Goal: Task Accomplishment & Management: Manage account settings

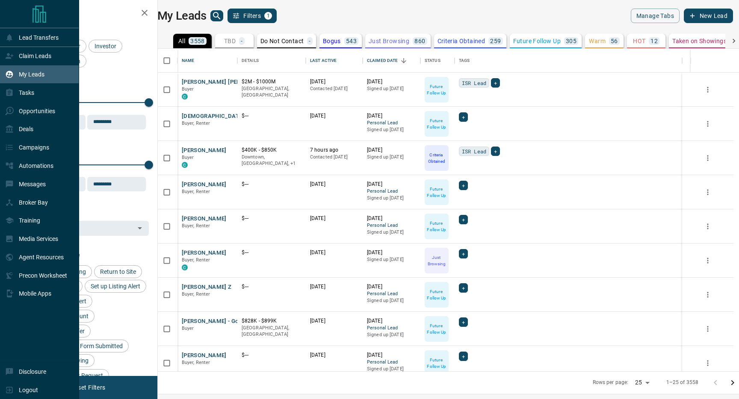
scroll to position [323, 577]
click at [41, 135] on div "Deals" at bounding box center [39, 129] width 79 height 18
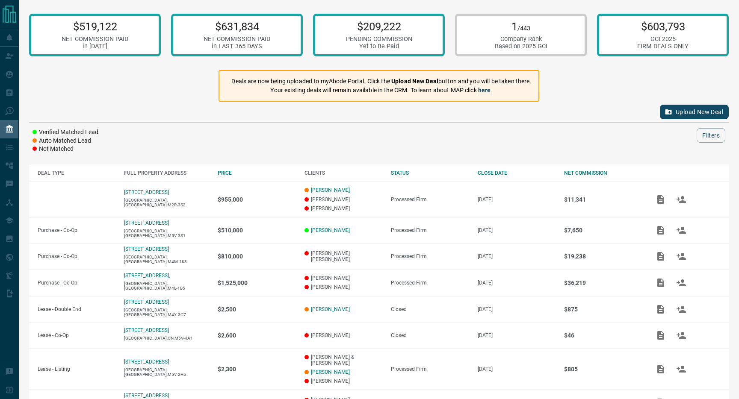
click at [487, 92] on link "here" at bounding box center [484, 90] width 13 height 7
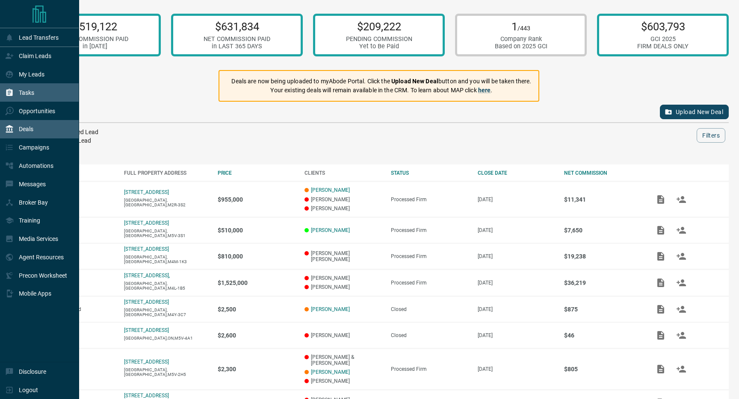
click at [33, 91] on p "Tasks" at bounding box center [26, 92] width 15 height 7
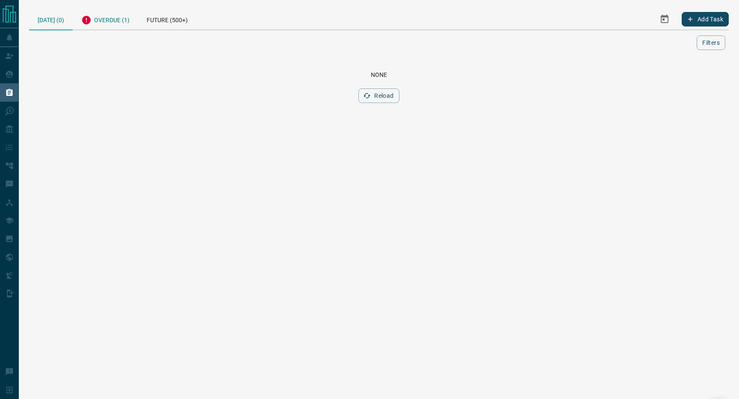
click at [109, 23] on div "Overdue (1)" at bounding box center [105, 19] width 65 height 21
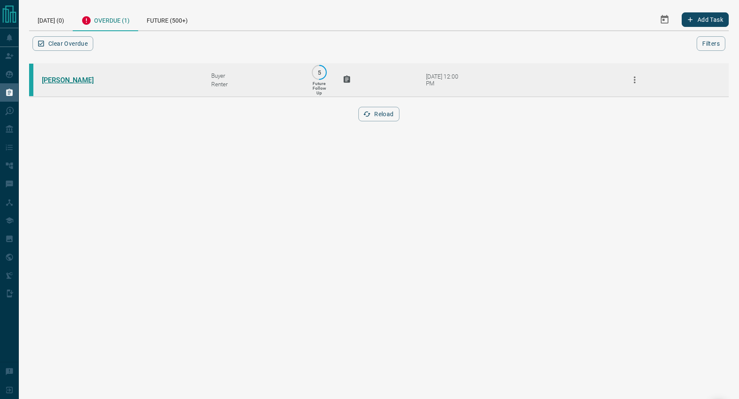
click at [81, 80] on link "[PERSON_NAME]" at bounding box center [74, 80] width 64 height 8
